Goal: Task Accomplishment & Management: Manage account settings

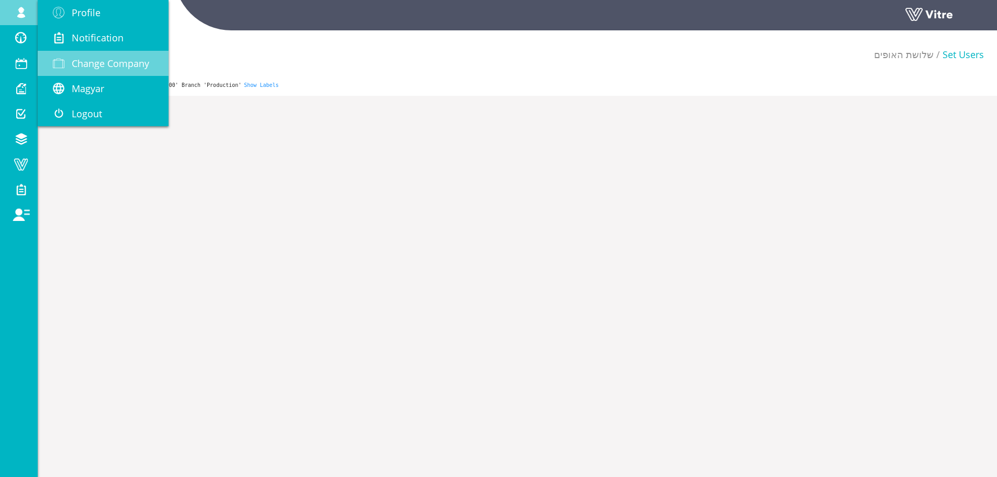
click at [110, 67] on span "Change Company" at bounding box center [110, 63] width 77 height 13
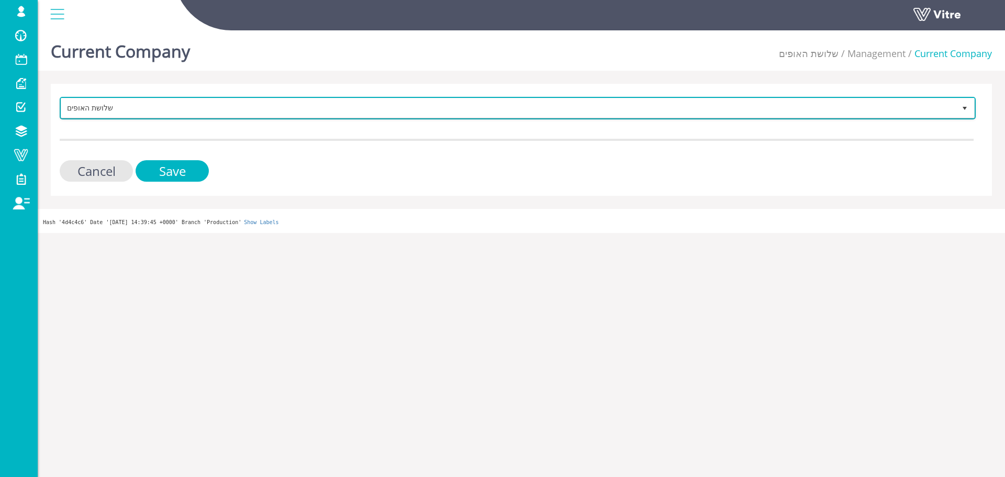
click at [245, 113] on span "שלושת האופים" at bounding box center [508, 107] width 894 height 19
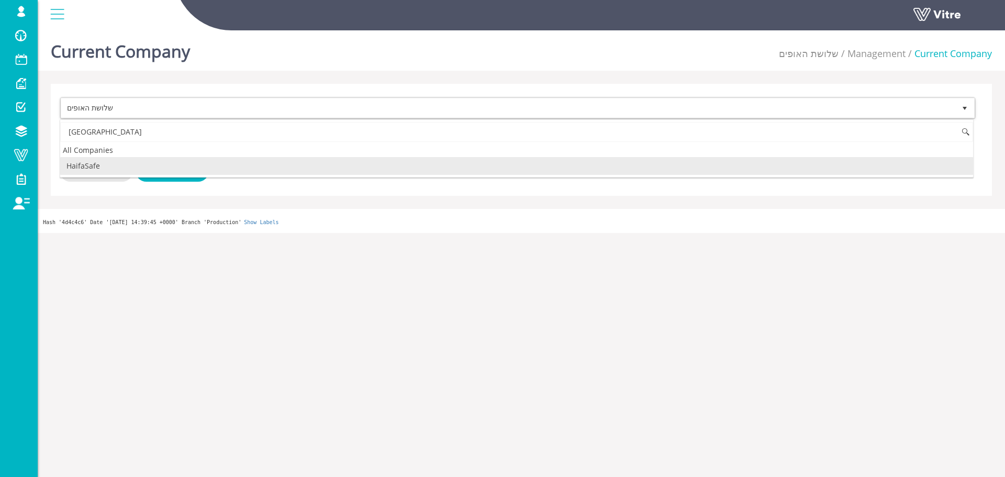
click at [126, 166] on li "HaifaSafe" at bounding box center [516, 166] width 913 height 18
type input "haifa"
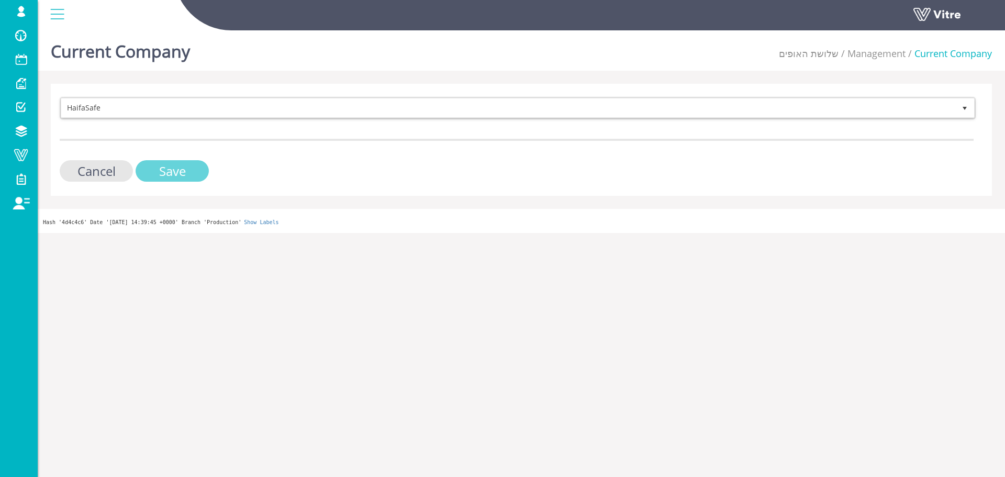
click at [164, 173] on input "Save" at bounding box center [172, 170] width 73 height 21
click at [173, 172] on input "Save" at bounding box center [172, 170] width 73 height 21
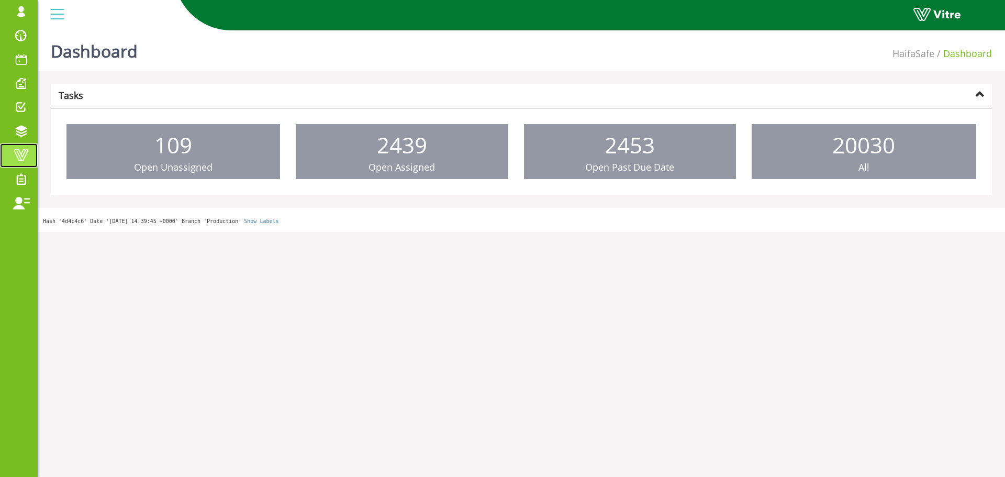
click at [33, 159] on span at bounding box center [21, 155] width 26 height 13
